Goal: Check status: Check status

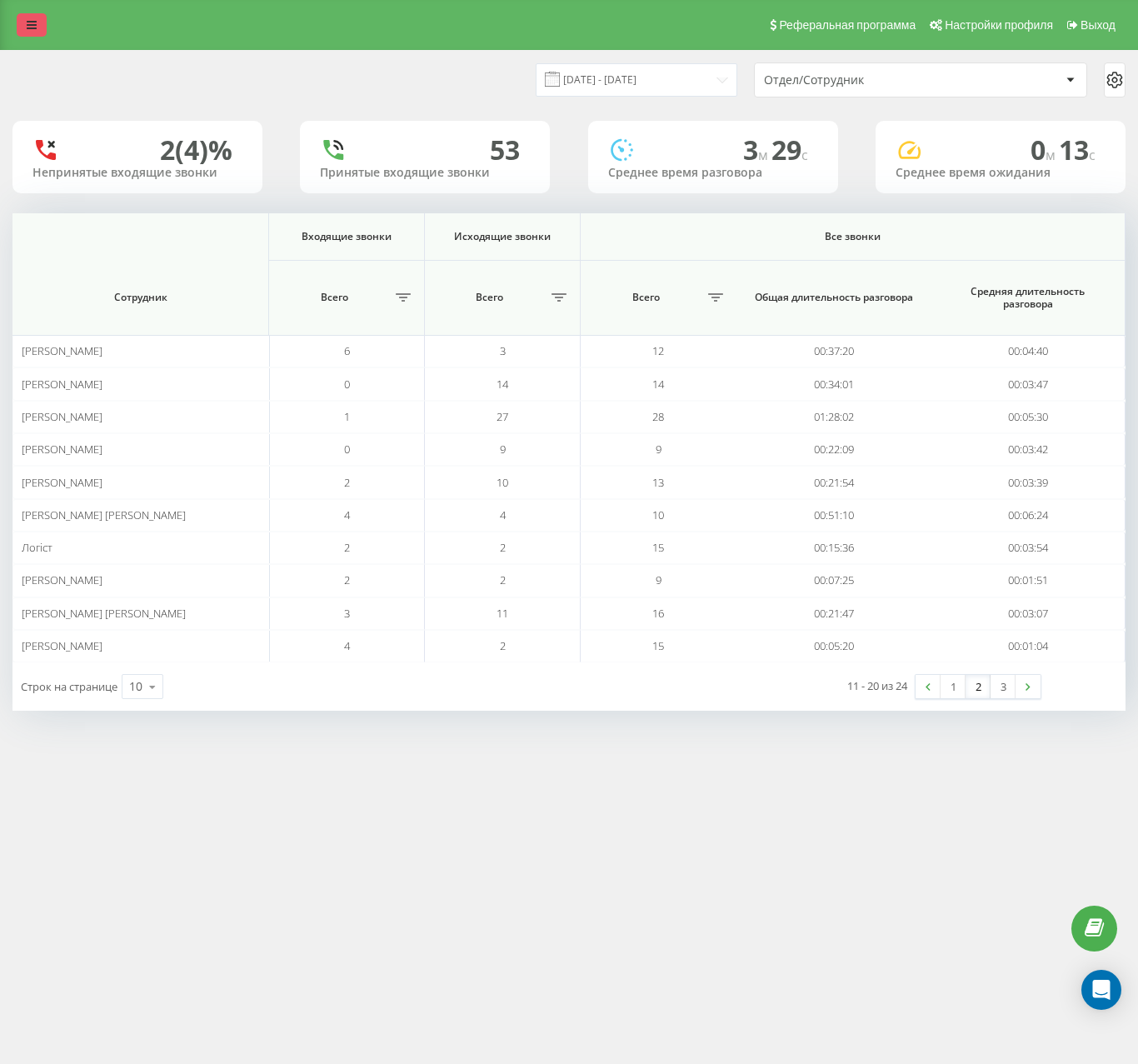
click at [40, 16] on link at bounding box center [31, 26] width 30 height 24
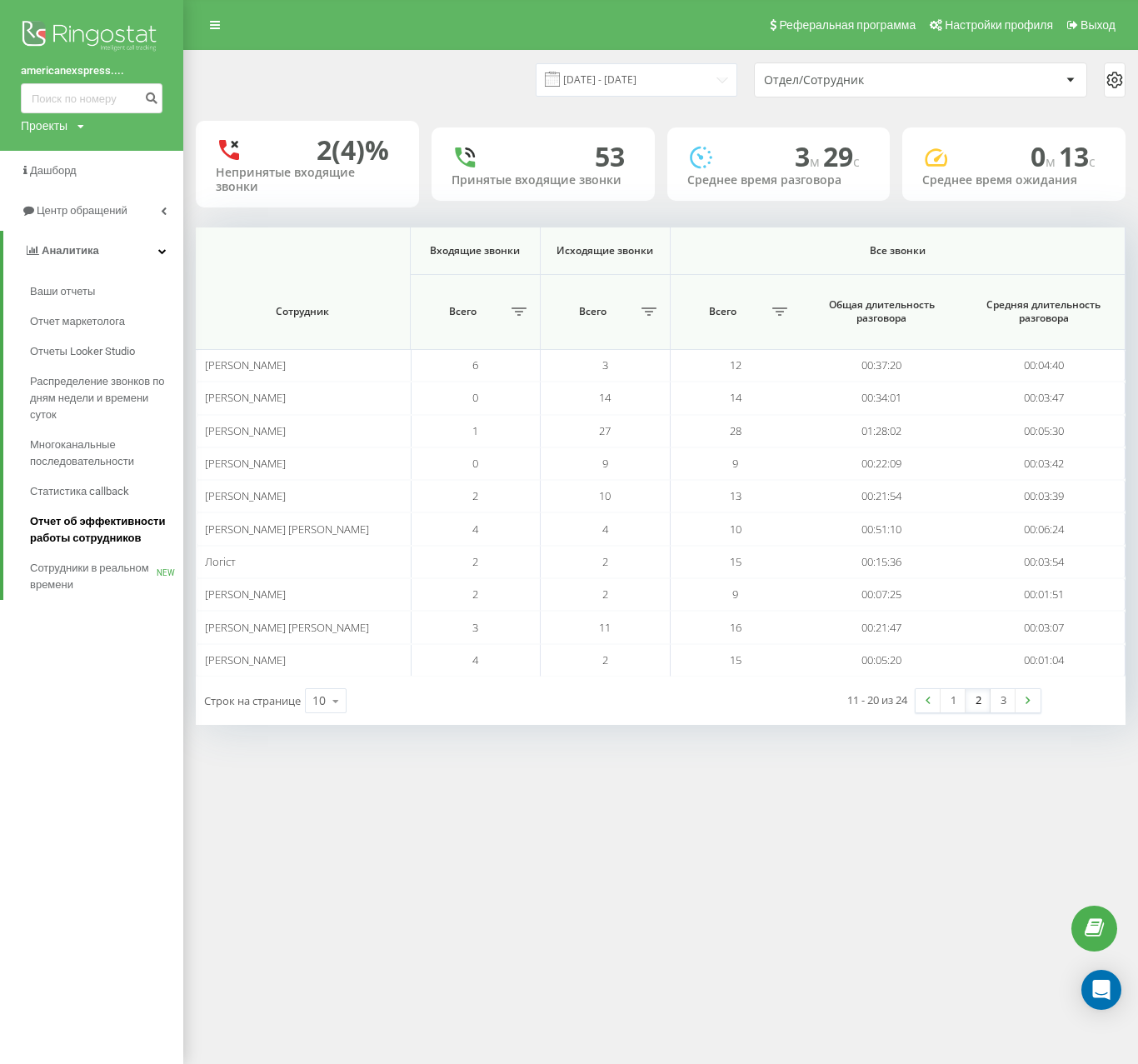
click at [78, 527] on span "Отчет об эффективности работы сотрудников" at bounding box center [102, 530] width 145 height 33
click at [489, 86] on div "[DATE] - [DATE] Отдел/Сотрудник" at bounding box center [660, 80] width 930 height 35
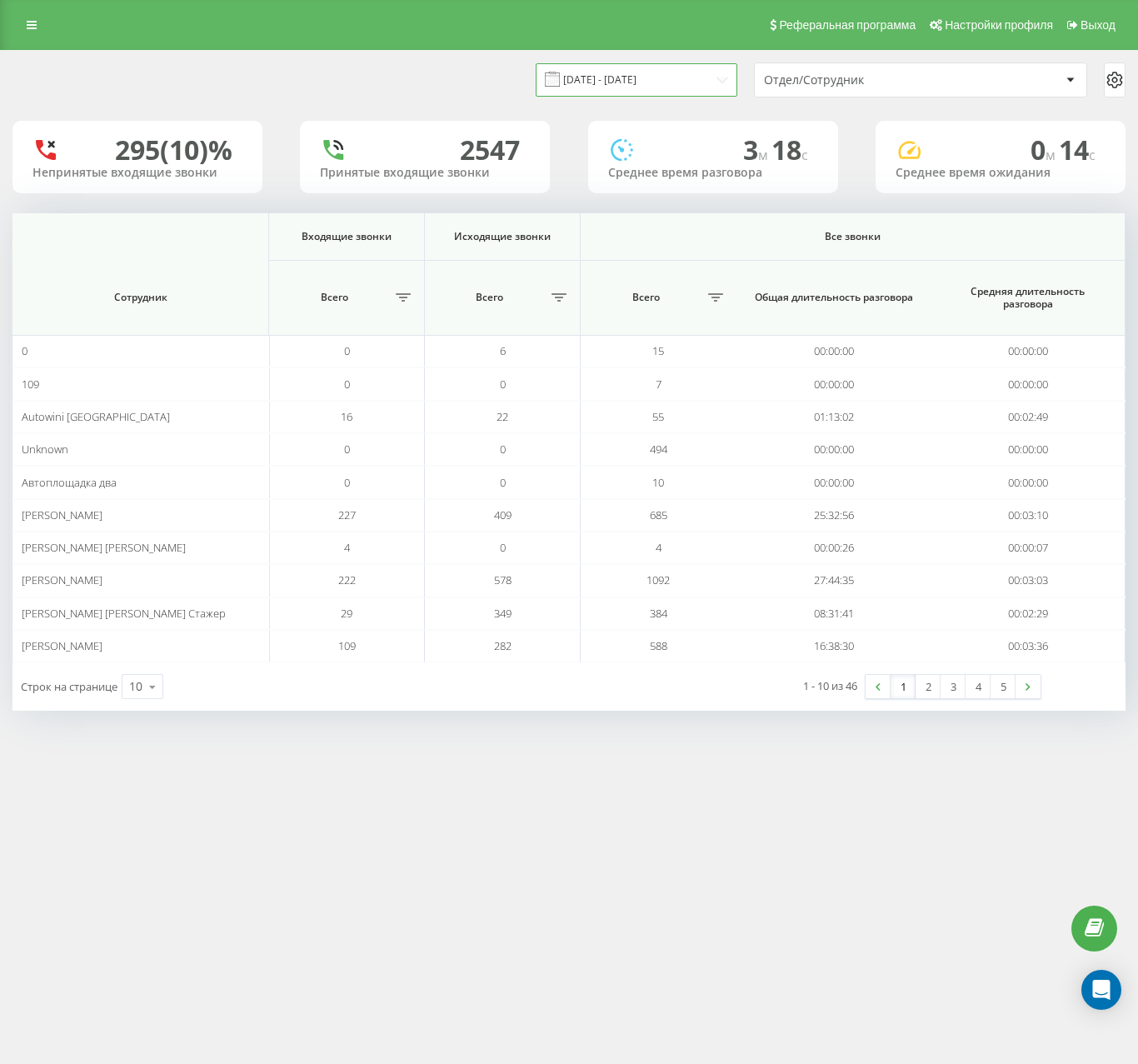
click at [622, 80] on input "[DATE] - [DATE]" at bounding box center [636, 80] width 202 height 33
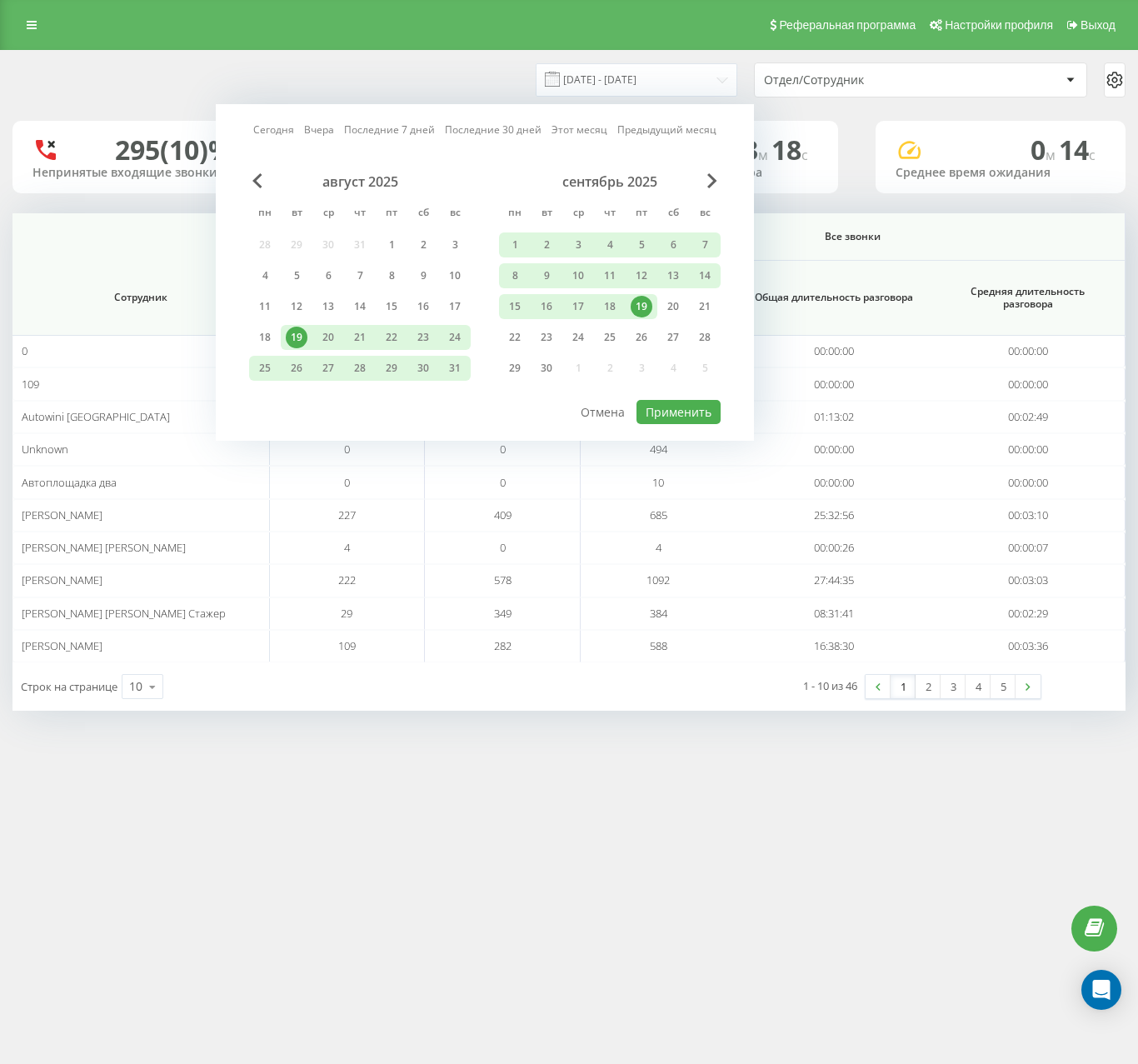
click at [641, 306] on div "19" at bounding box center [642, 307] width 22 height 22
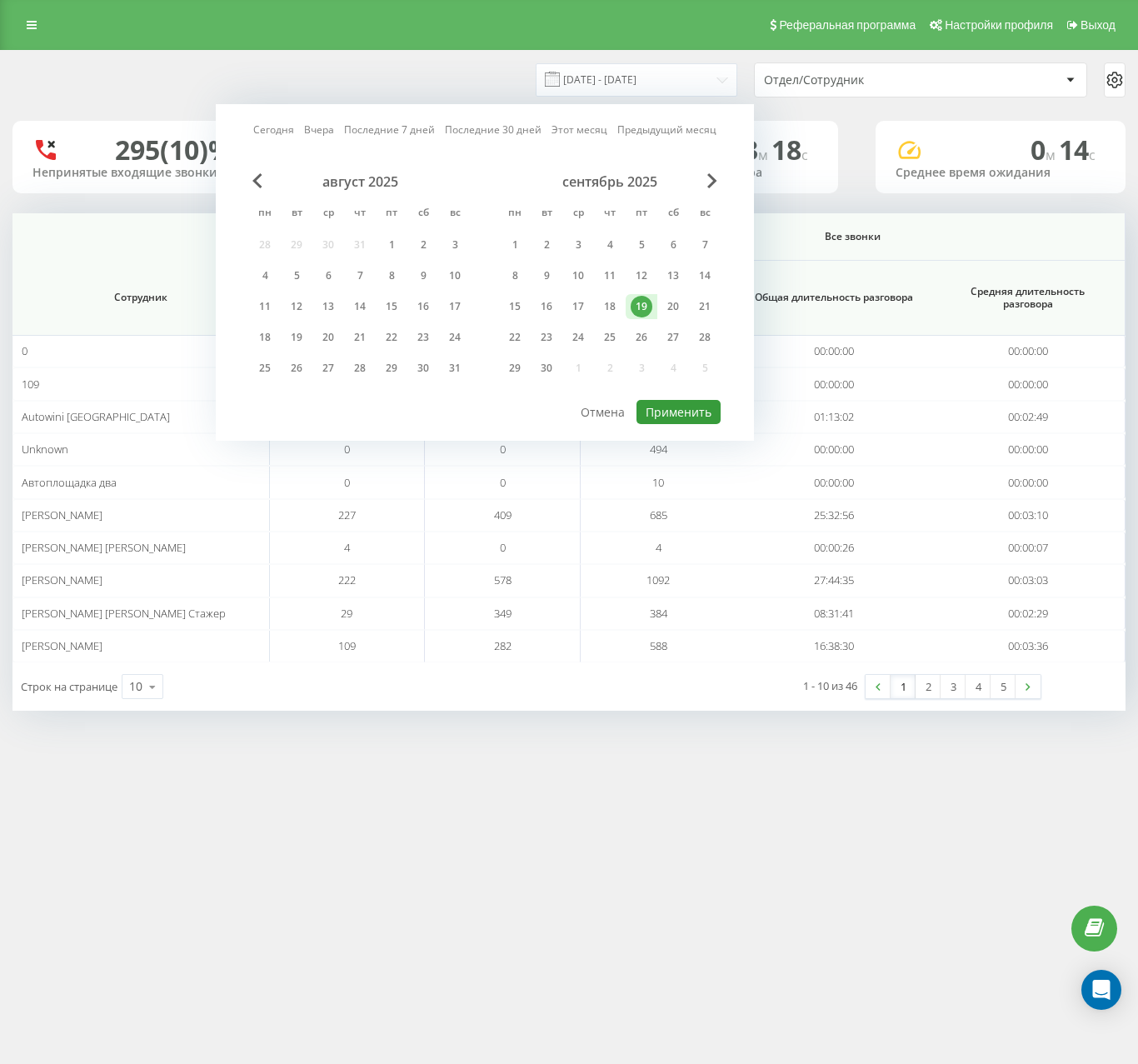
click at [665, 418] on button "Применить" at bounding box center [679, 412] width 84 height 24
type input "[DATE] - [DATE]"
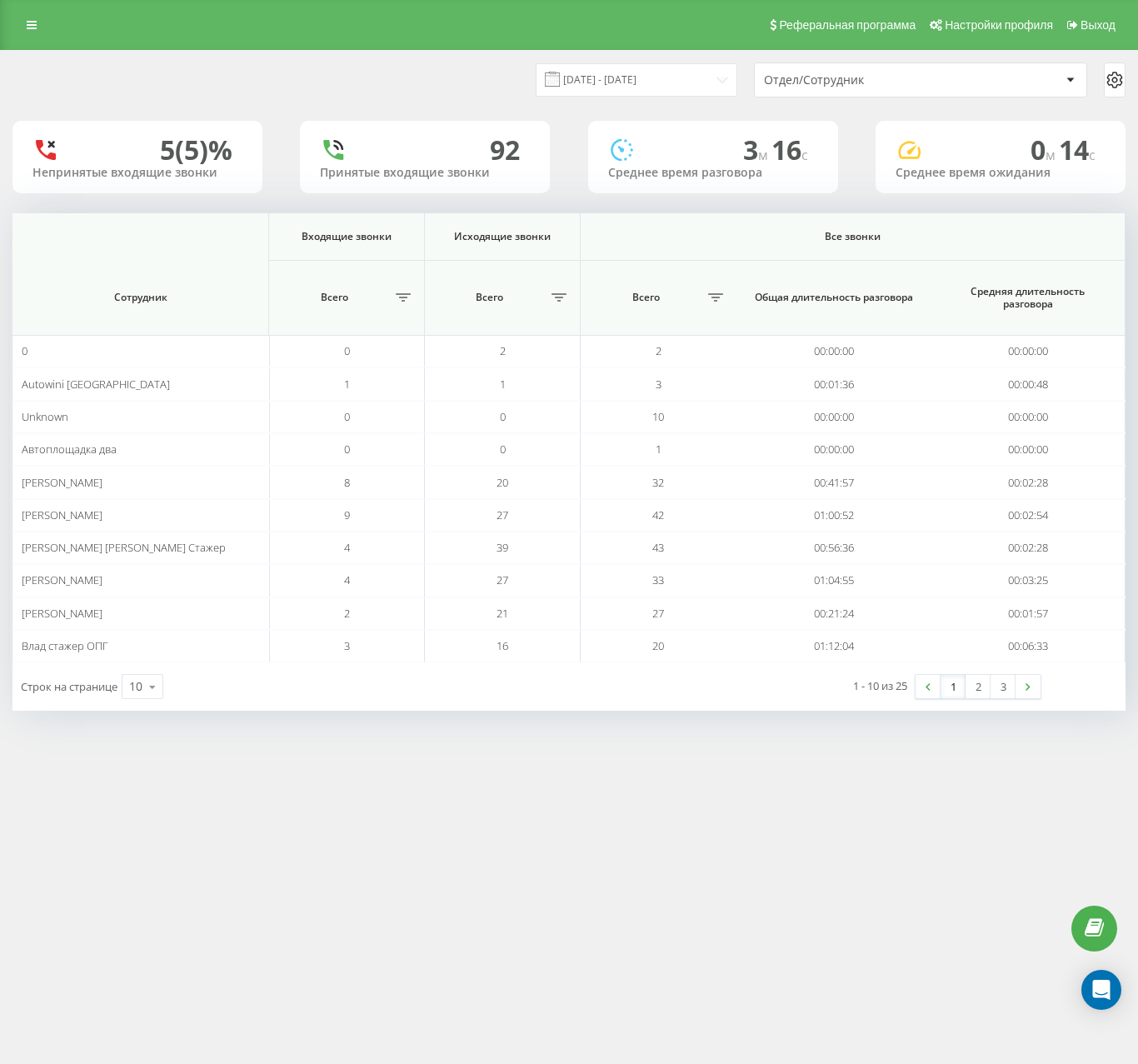
click at [637, 771] on div "Реферальная программа Настройки профиля Выход [DATE] - [DATE] Отдел/Сотрудник 5…" at bounding box center [569, 532] width 1138 height 1064
drag, startPoint x: 973, startPoint y: 686, endPoint x: 729, endPoint y: 651, distance: 246.5
click at [972, 686] on link "2" at bounding box center [978, 687] width 25 height 24
click at [524, 101] on div "[DATE] - [DATE] Отдел/Сотрудник" at bounding box center [569, 80] width 1137 height 59
click at [518, 98] on div "[DATE] - [DATE] Отдел/Сотрудник" at bounding box center [569, 80] width 1137 height 59
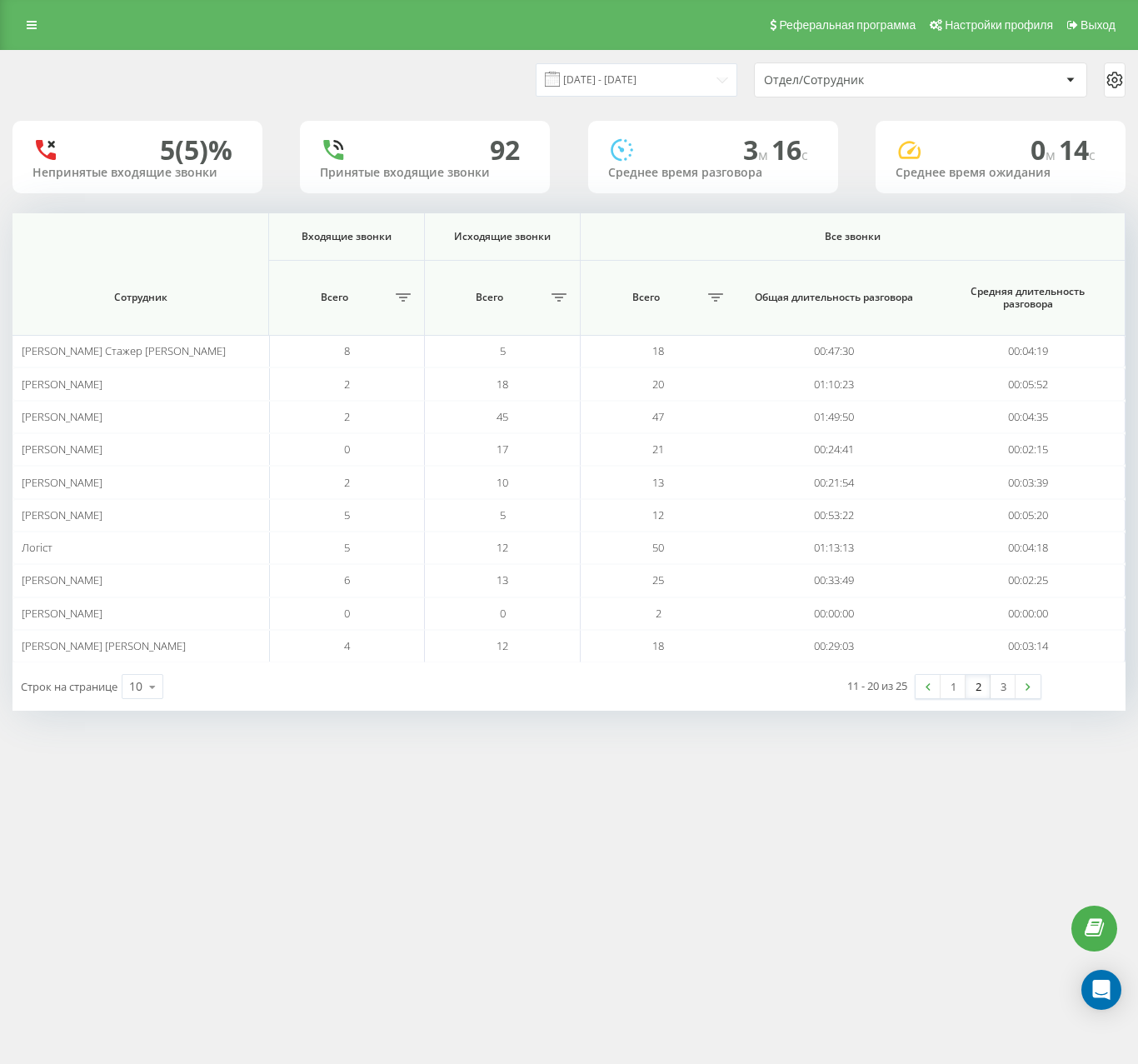
click at [457, 56] on div "[DATE] - [DATE] Отдел/Сотрудник" at bounding box center [569, 80] width 1137 height 59
